Goal: Check status: Check status

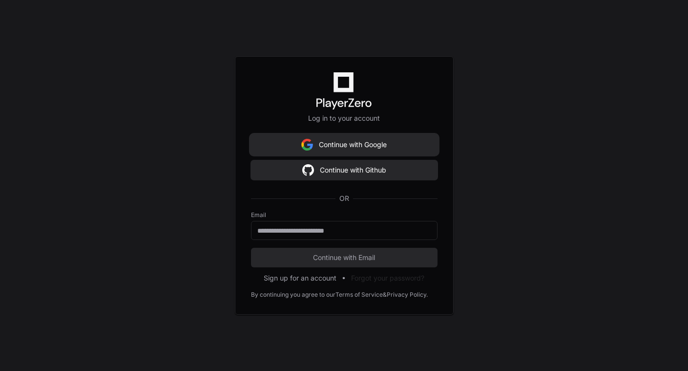
click at [393, 144] on button "Continue with Google" at bounding box center [344, 145] width 186 height 20
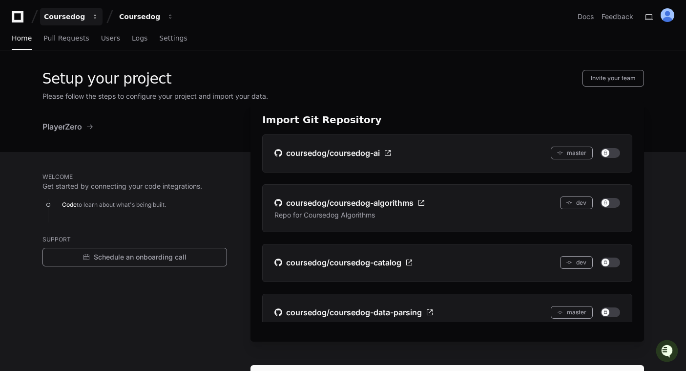
click at [88, 16] on button "Coursedog" at bounding box center [71, 17] width 62 height 18
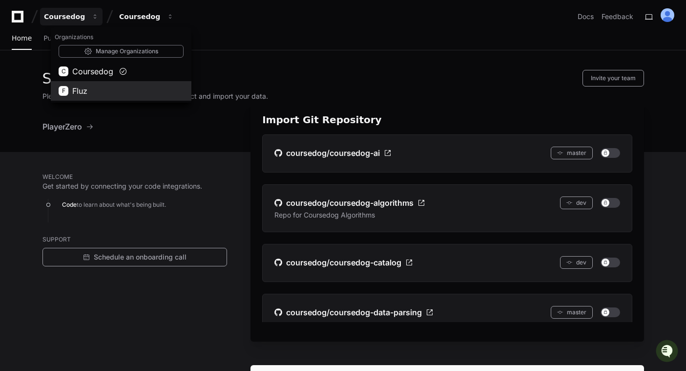
click at [73, 87] on span "Fluz" at bounding box center [79, 91] width 15 height 12
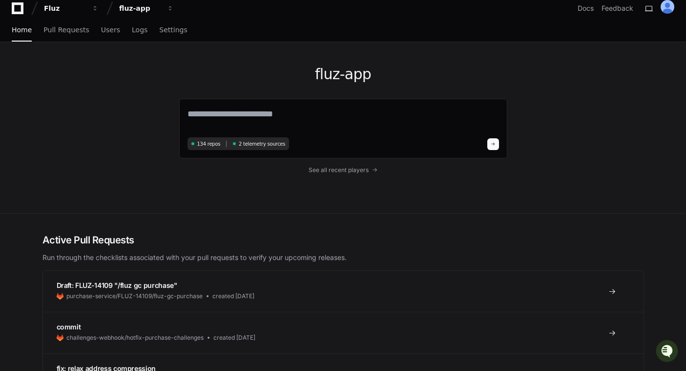
scroll to position [10, 0]
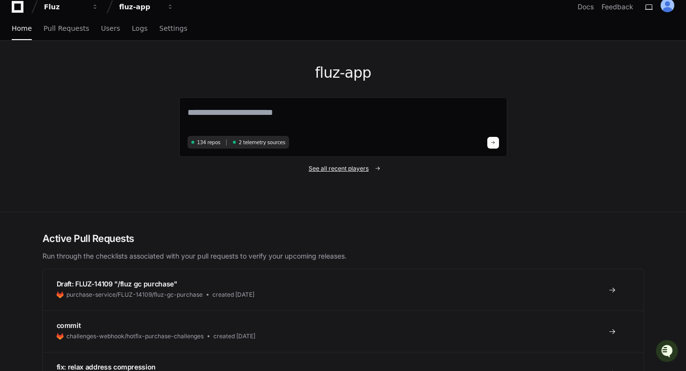
click at [345, 171] on span "See all recent players" at bounding box center [339, 169] width 60 height 8
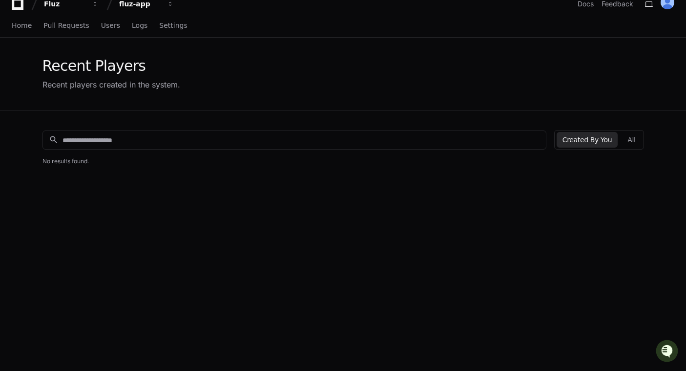
scroll to position [14, 0]
click at [640, 142] on button "All" at bounding box center [631, 139] width 20 height 16
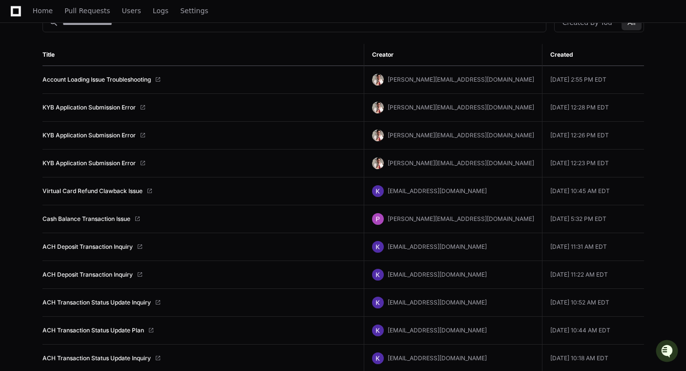
scroll to position [129, 0]
click at [81, 109] on link "KYB Application Submission Error" at bounding box center [88, 108] width 93 height 8
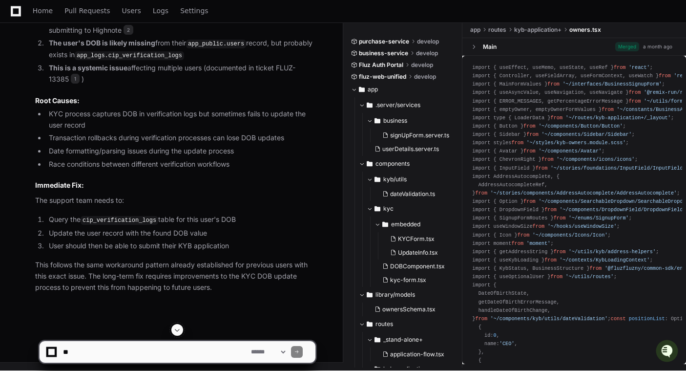
scroll to position [1100, 0]
